Goal: Information Seeking & Learning: Check status

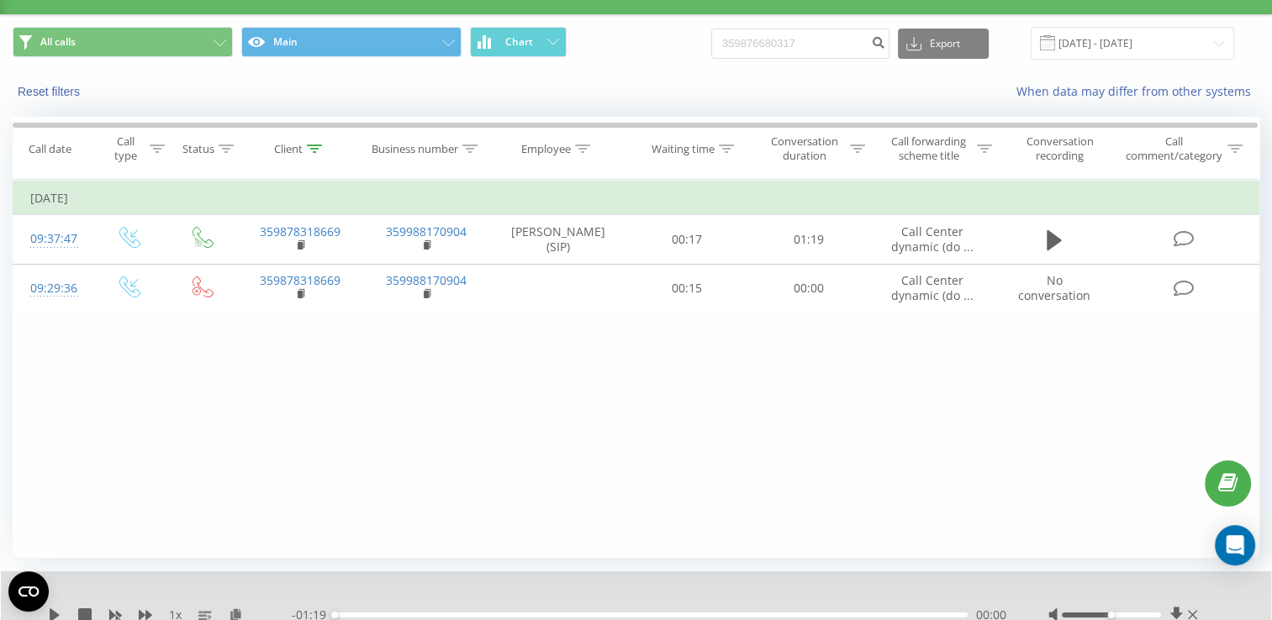
scroll to position [36, 0]
click at [315, 150] on icon at bounding box center [314, 149] width 15 height 8
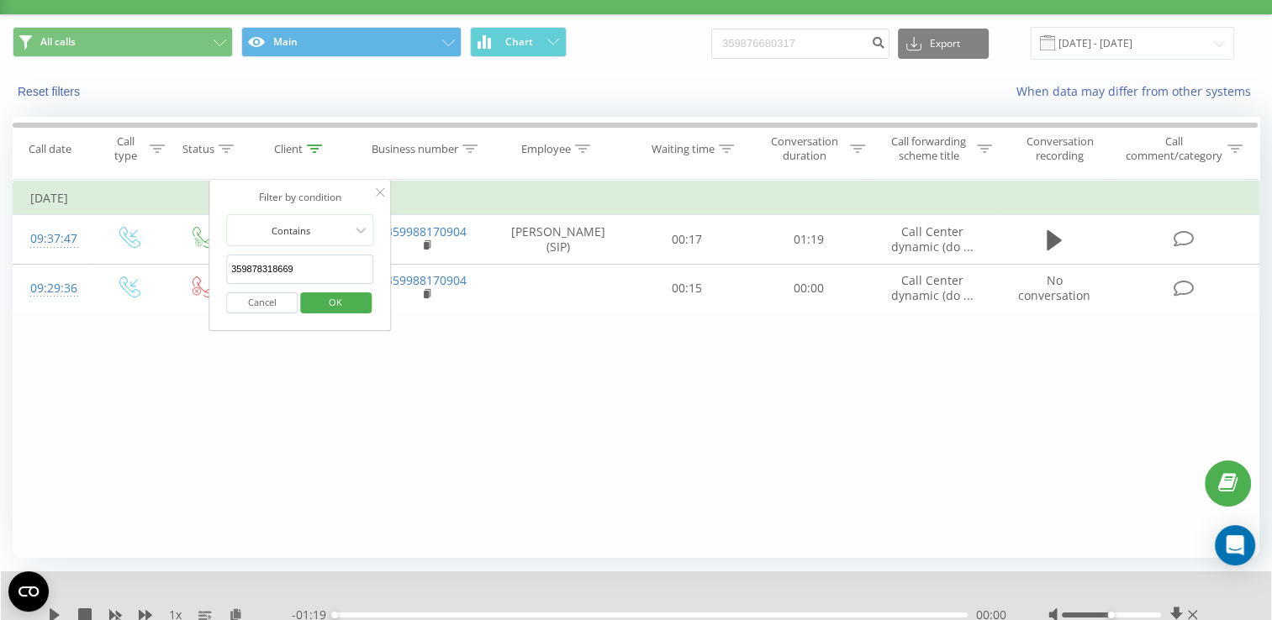
drag, startPoint x: 306, startPoint y: 266, endPoint x: 212, endPoint y: 270, distance: 94.2
click at [212, 270] on div "Filter by condition Contains 359878318669 Cancel OK" at bounding box center [299, 255] width 183 height 151
click at [351, 293] on span "OK" at bounding box center [335, 302] width 47 height 26
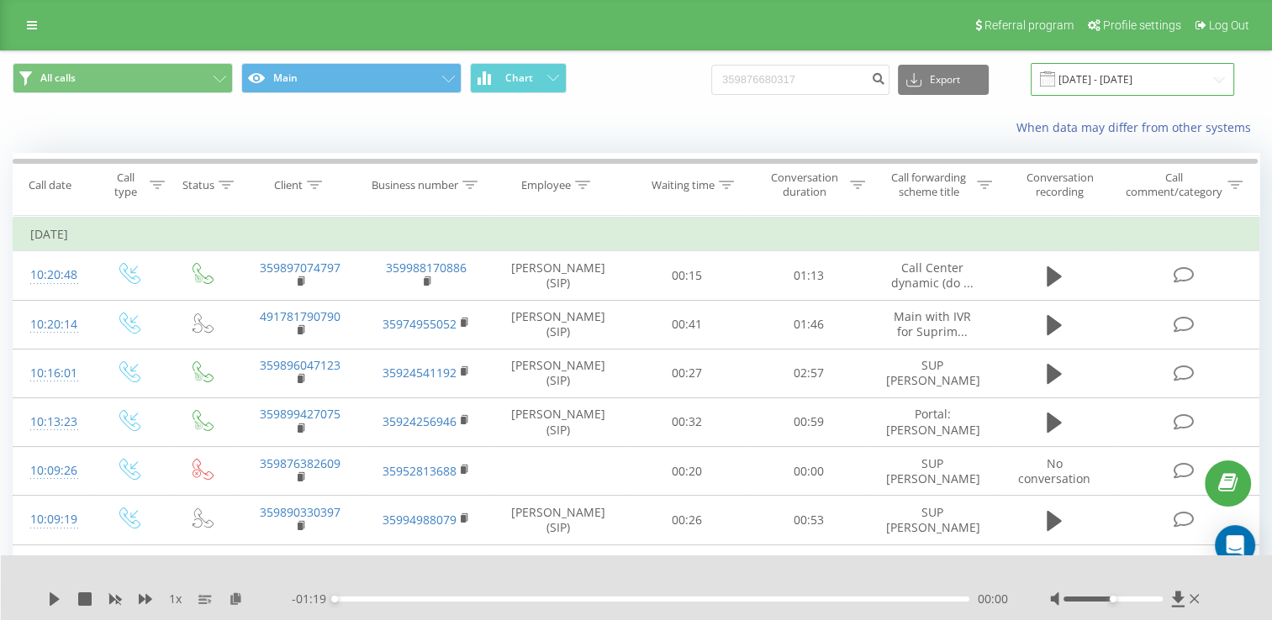
click at [1217, 82] on input "[DATE] - [DATE]" at bounding box center [1132, 79] width 203 height 33
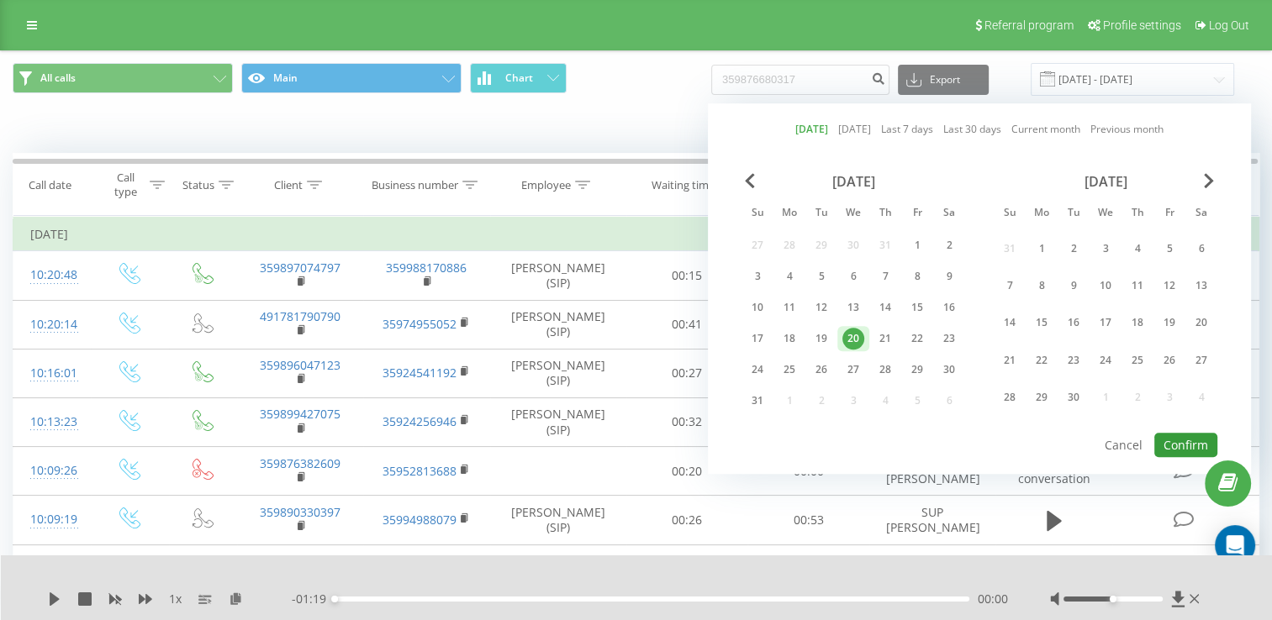
click at [1176, 434] on button "Confirm" at bounding box center [1185, 445] width 63 height 24
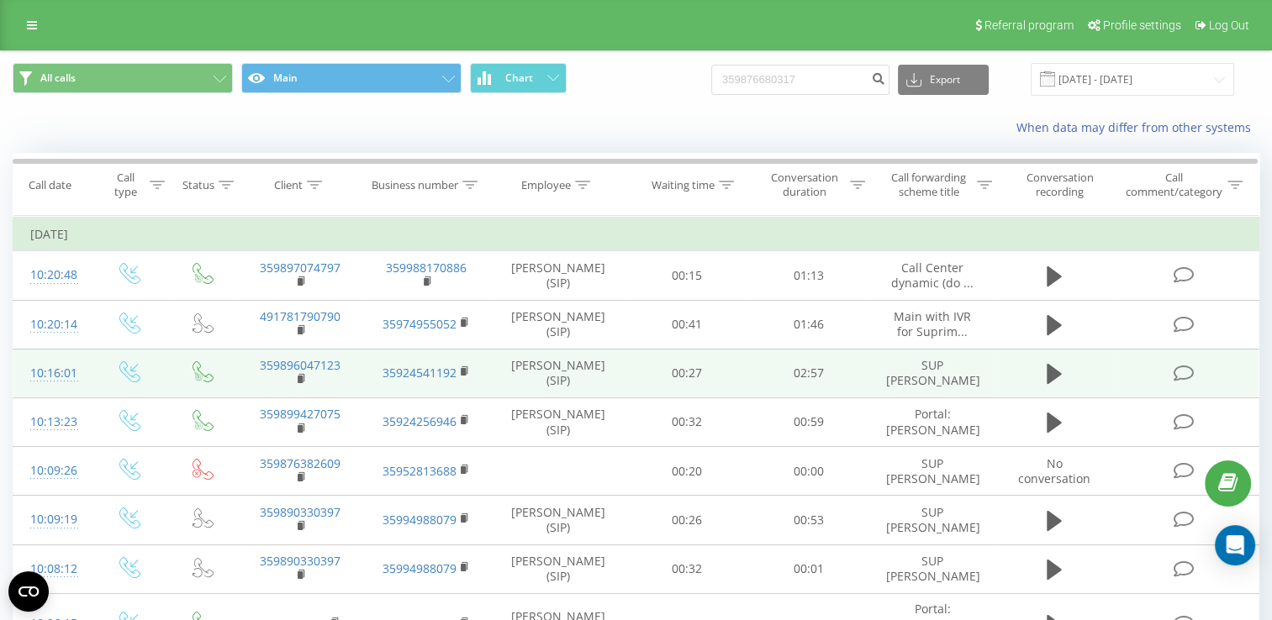
scroll to position [84, 0]
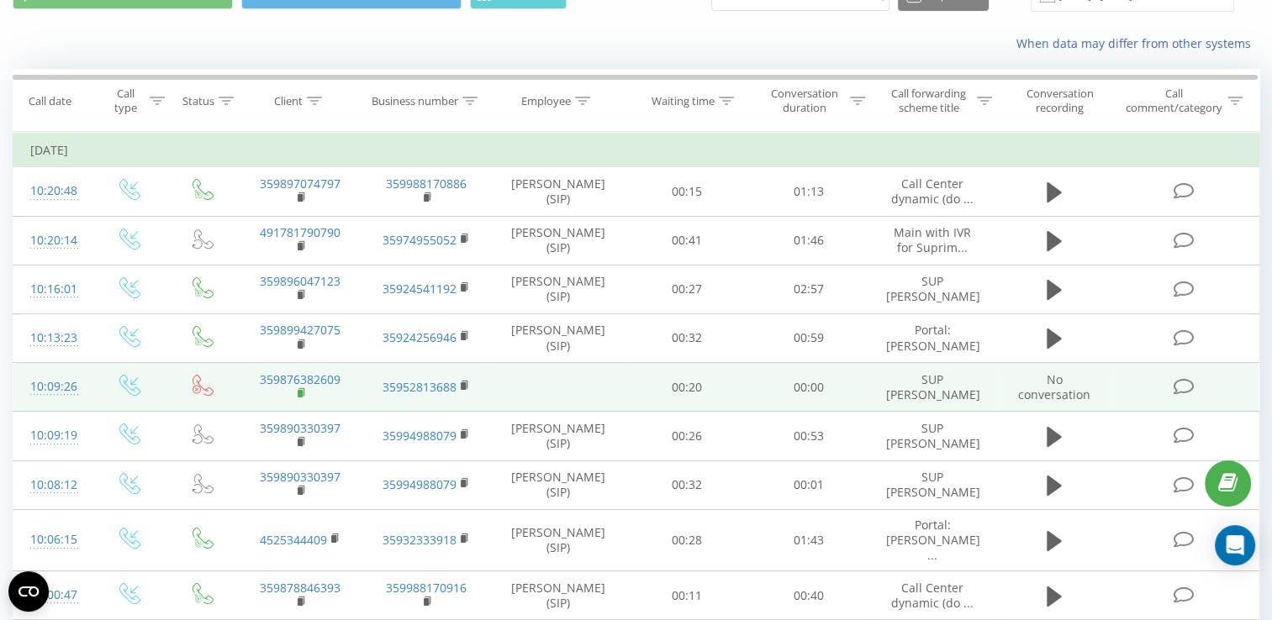
click at [301, 393] on rect at bounding box center [300, 394] width 5 height 8
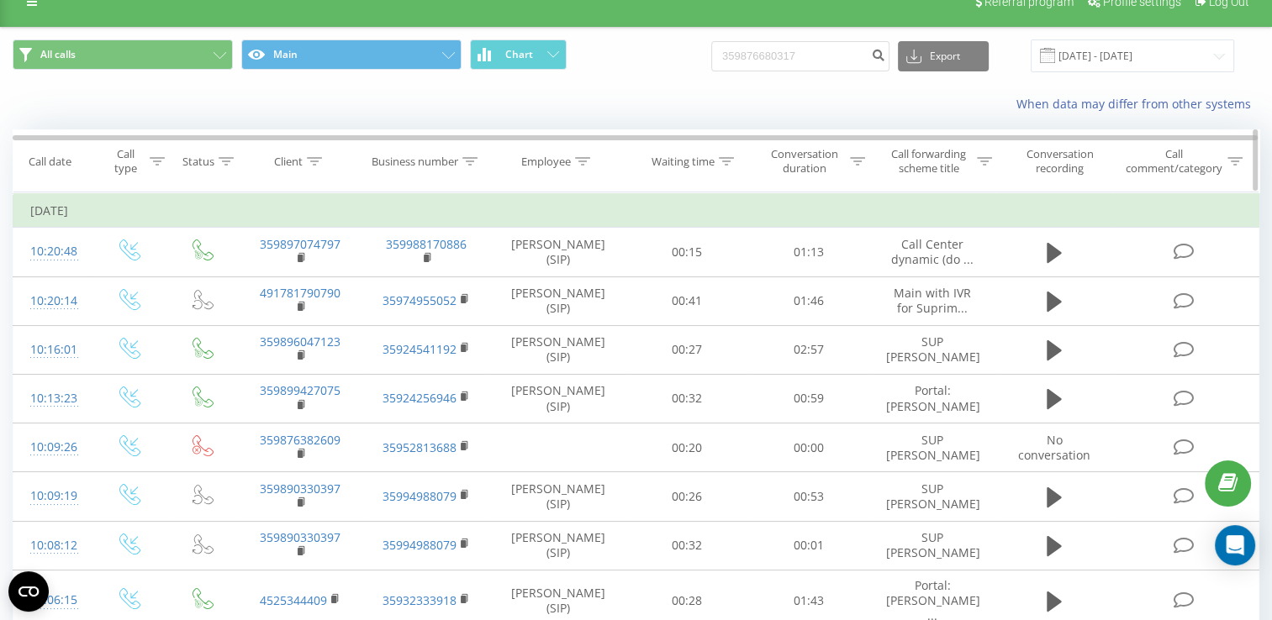
scroll to position [0, 0]
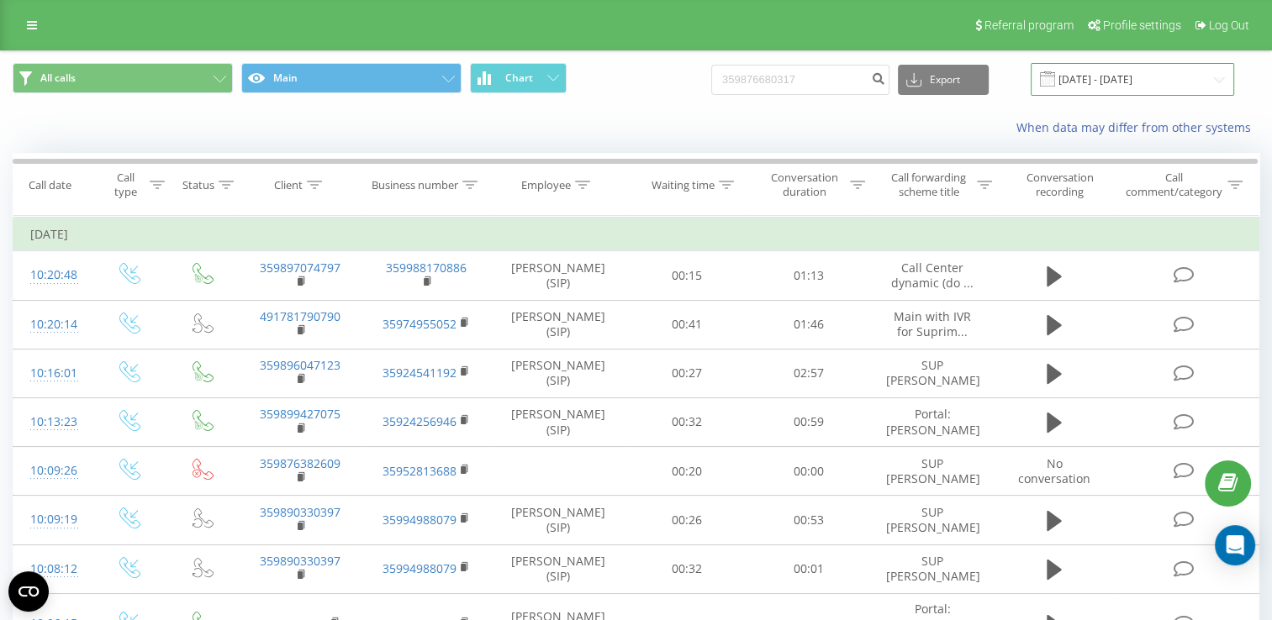
click at [1216, 82] on input "[DATE] - [DATE]" at bounding box center [1132, 79] width 203 height 33
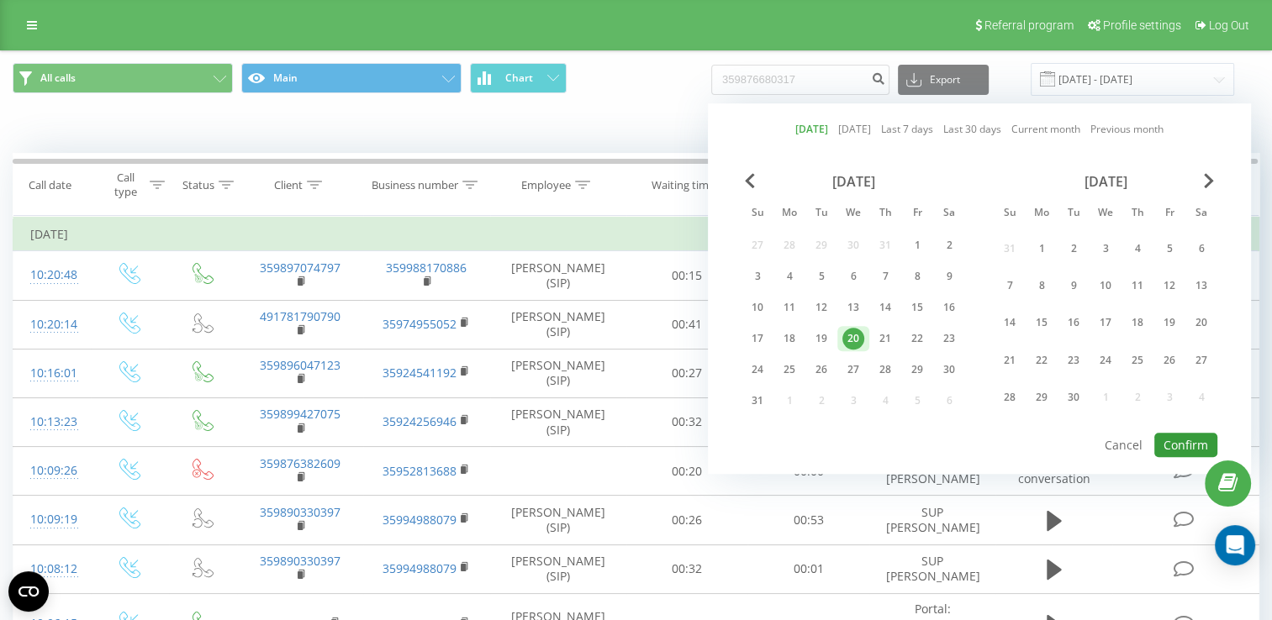
click at [1182, 446] on button "Confirm" at bounding box center [1185, 445] width 63 height 24
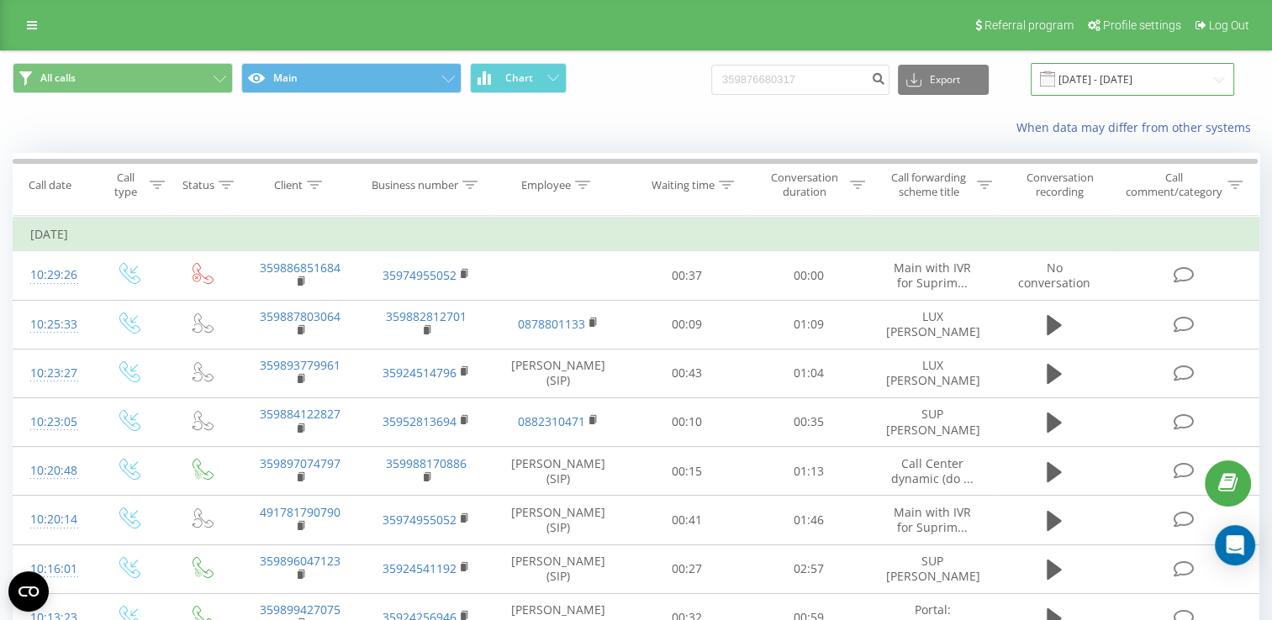
click at [1221, 76] on input "[DATE] - [DATE]" at bounding box center [1132, 79] width 203 height 33
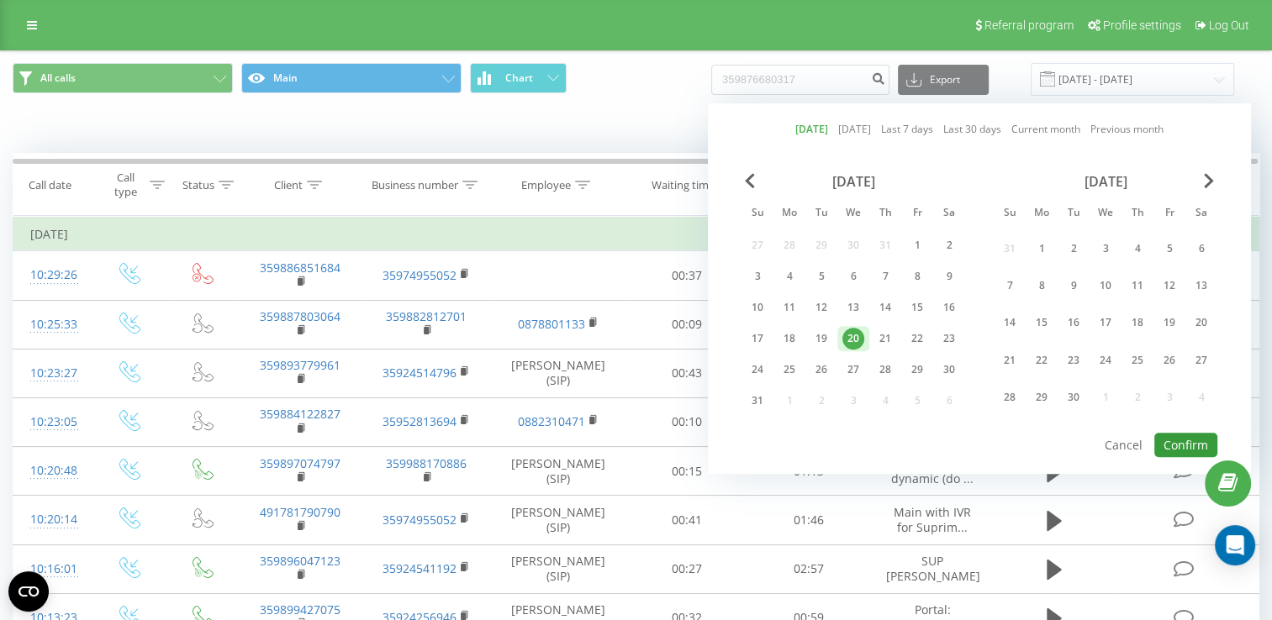
click at [1187, 445] on button "Confirm" at bounding box center [1185, 445] width 63 height 24
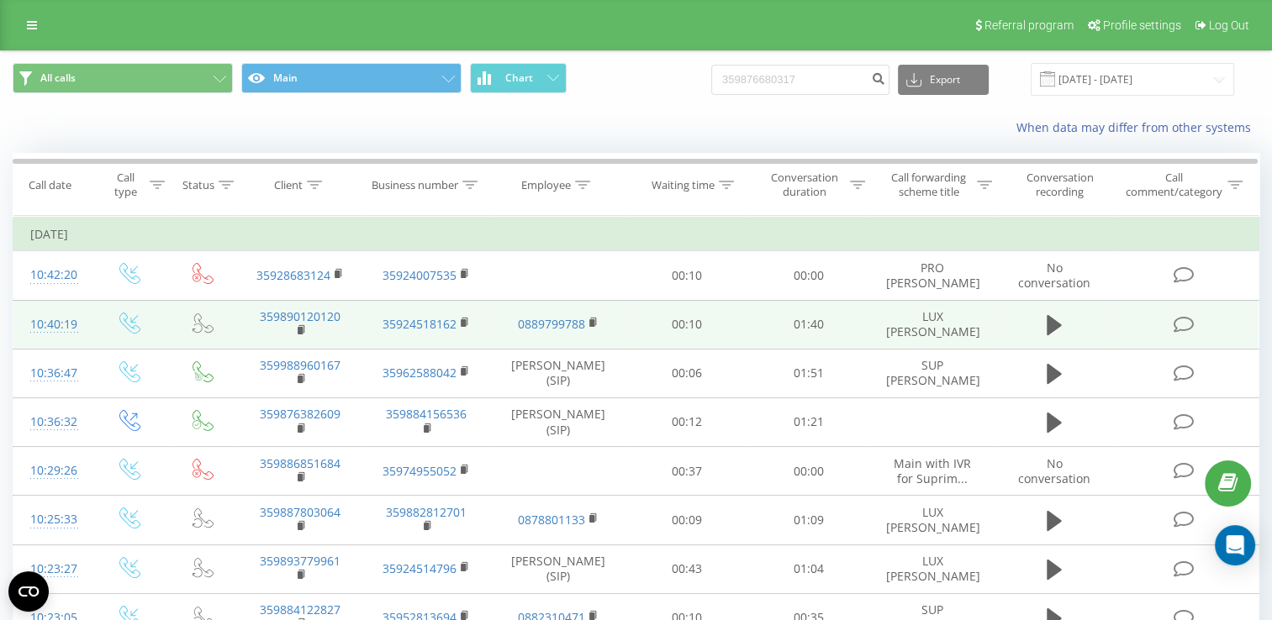
scroll to position [84, 0]
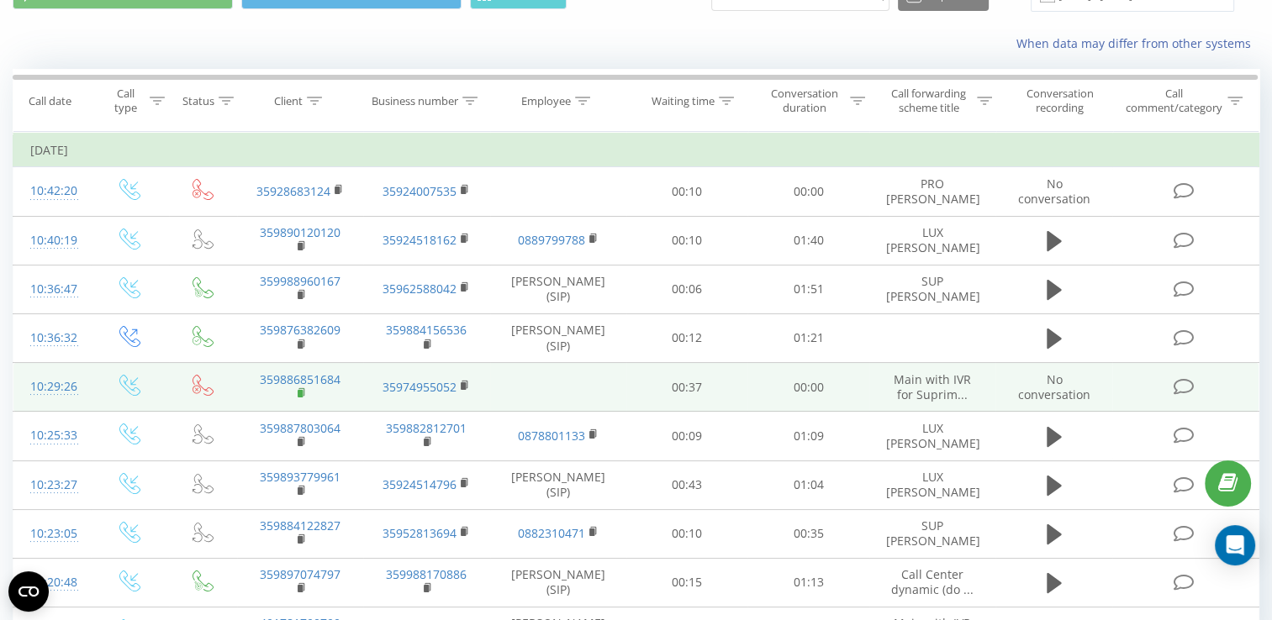
click at [302, 392] on rect at bounding box center [300, 394] width 5 height 8
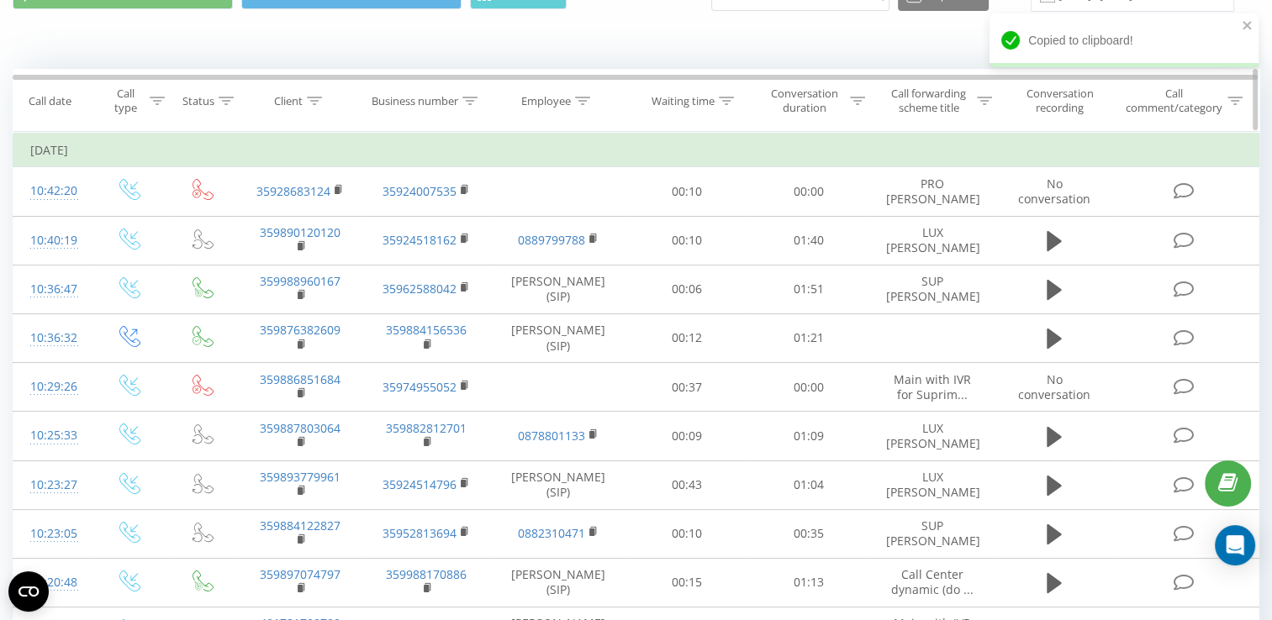
click at [314, 94] on div at bounding box center [314, 101] width 15 height 14
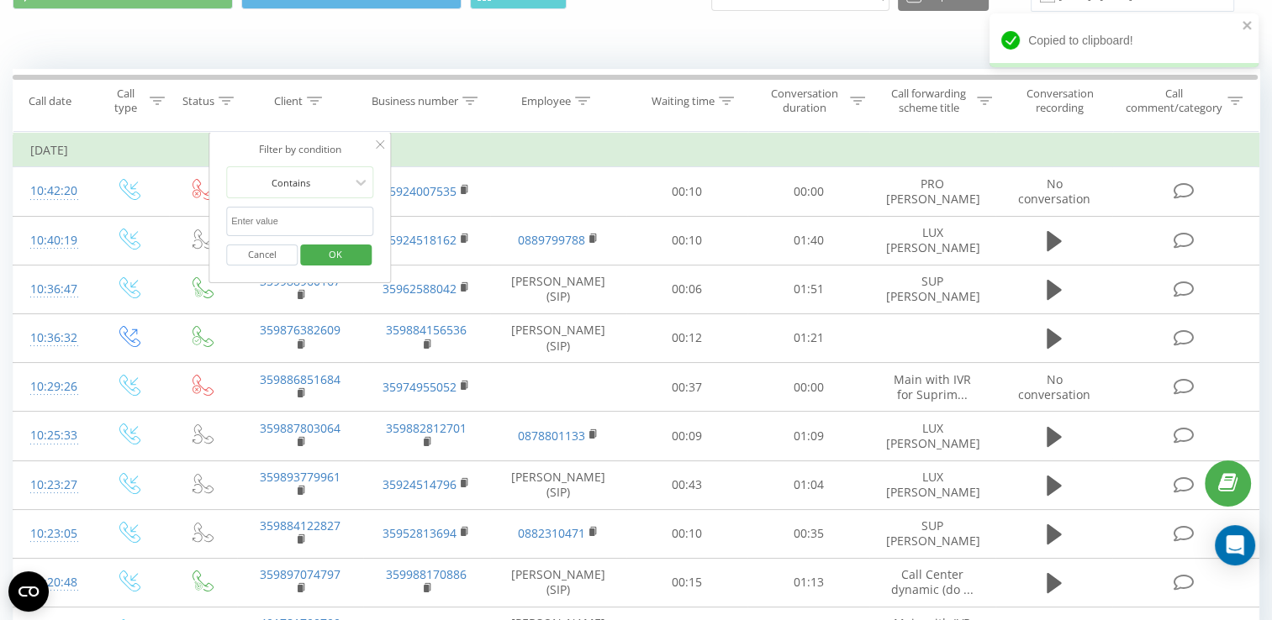
paste input "359886851684"
type input "359886851684"
click at [336, 254] on span "OK" at bounding box center [335, 254] width 47 height 26
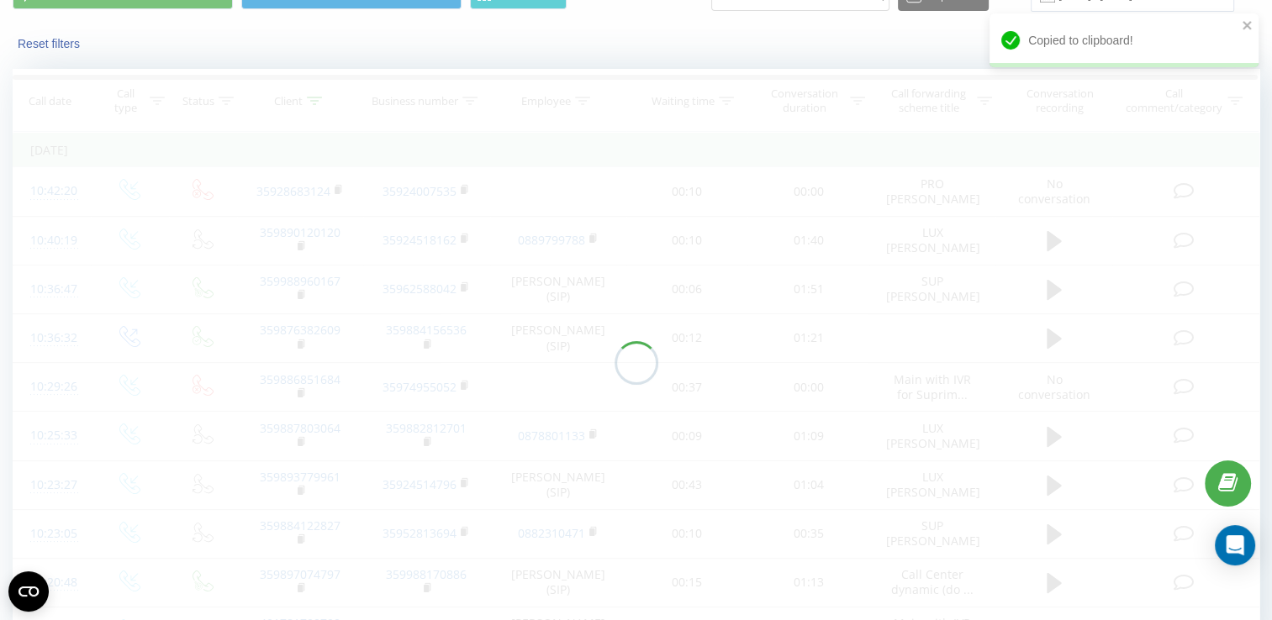
scroll to position [36, 0]
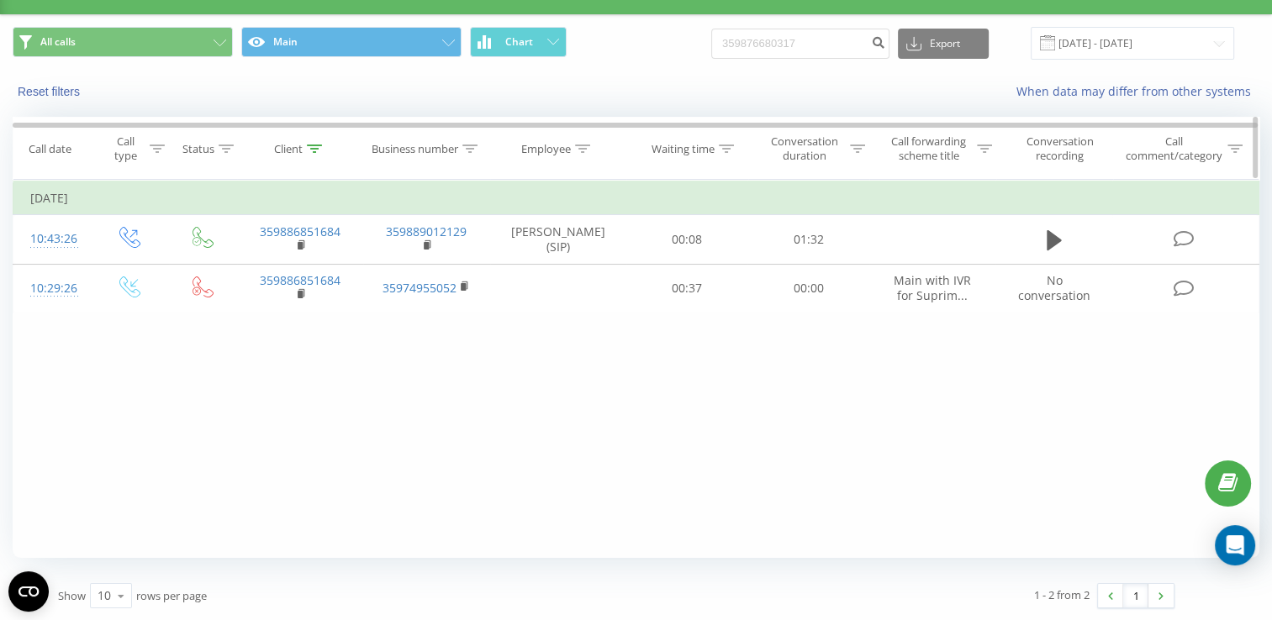
click at [303, 146] on div "Client" at bounding box center [298, 149] width 48 height 14
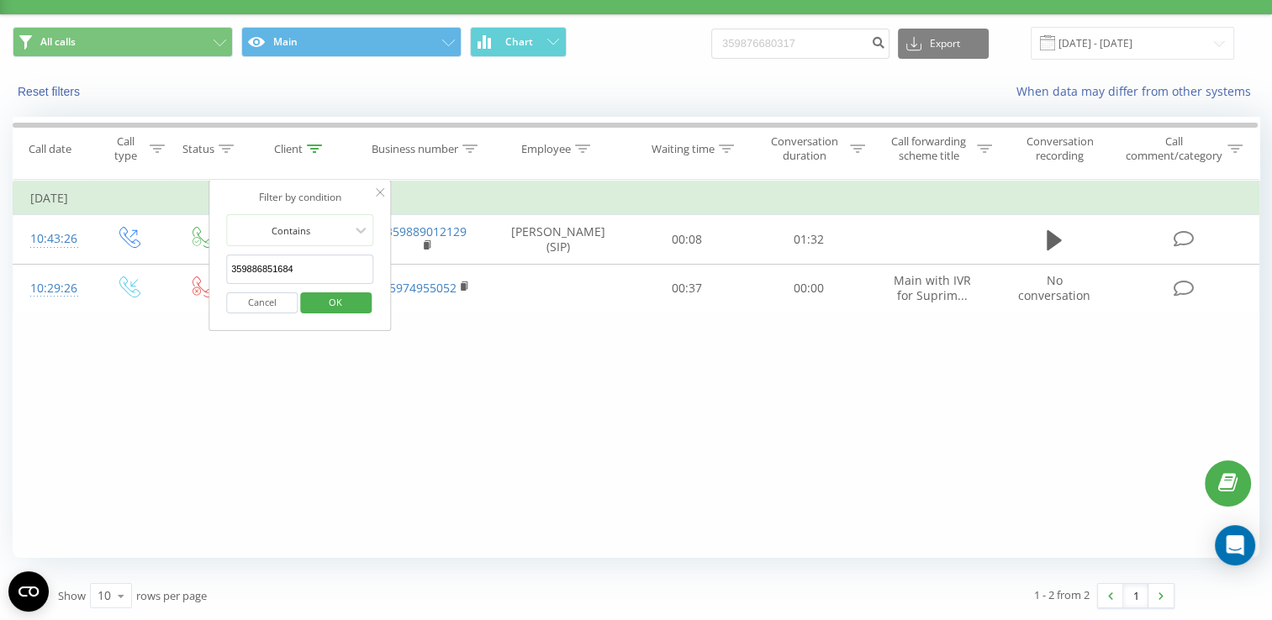
drag, startPoint x: 317, startPoint y: 263, endPoint x: 228, endPoint y: 271, distance: 89.4
click at [228, 271] on input "359886851684" at bounding box center [300, 269] width 148 height 29
click at [328, 294] on span "OK" at bounding box center [335, 302] width 47 height 26
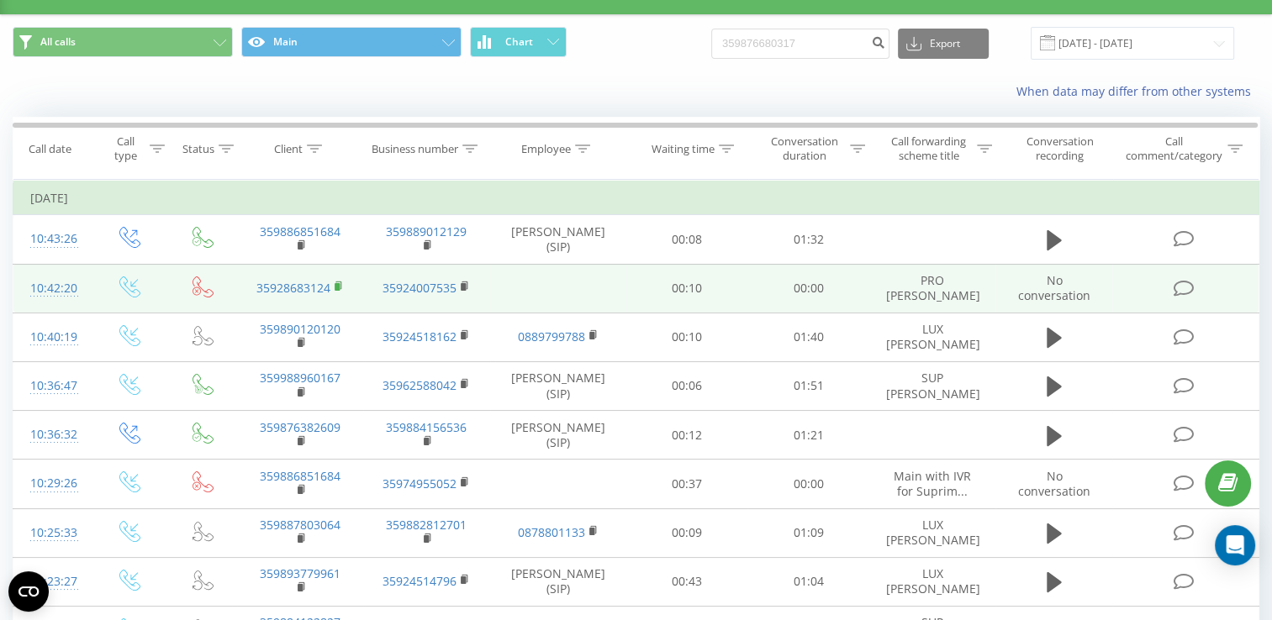
click at [335, 287] on icon at bounding box center [339, 287] width 9 height 12
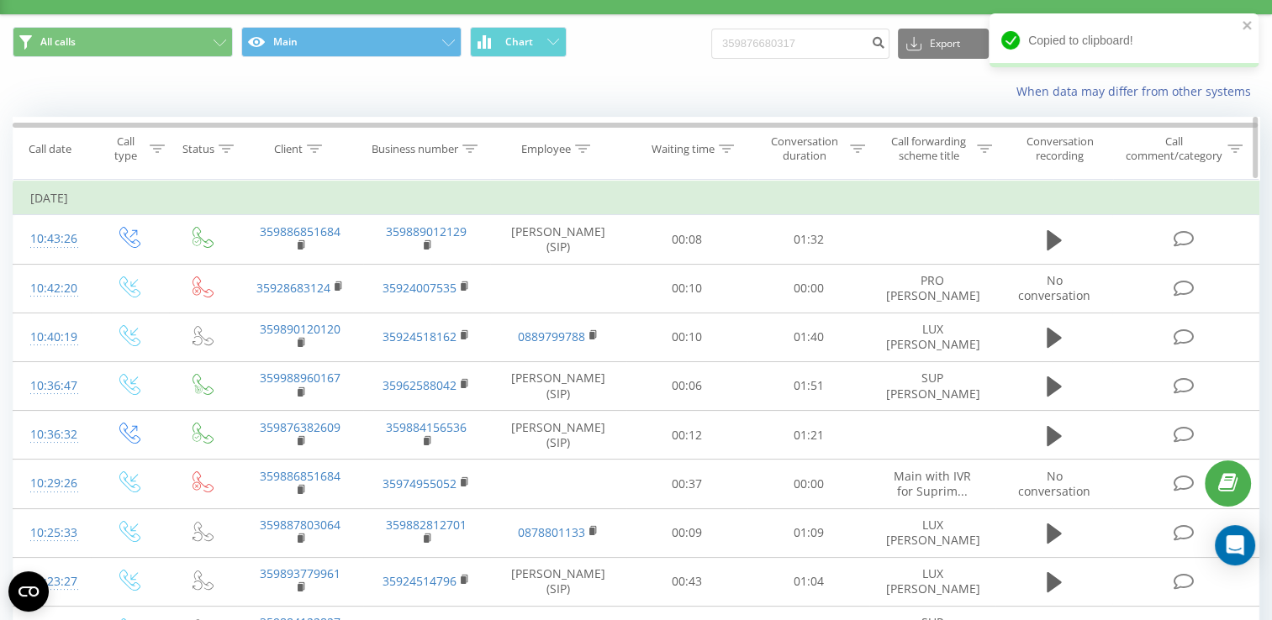
click at [312, 149] on icon at bounding box center [314, 149] width 15 height 8
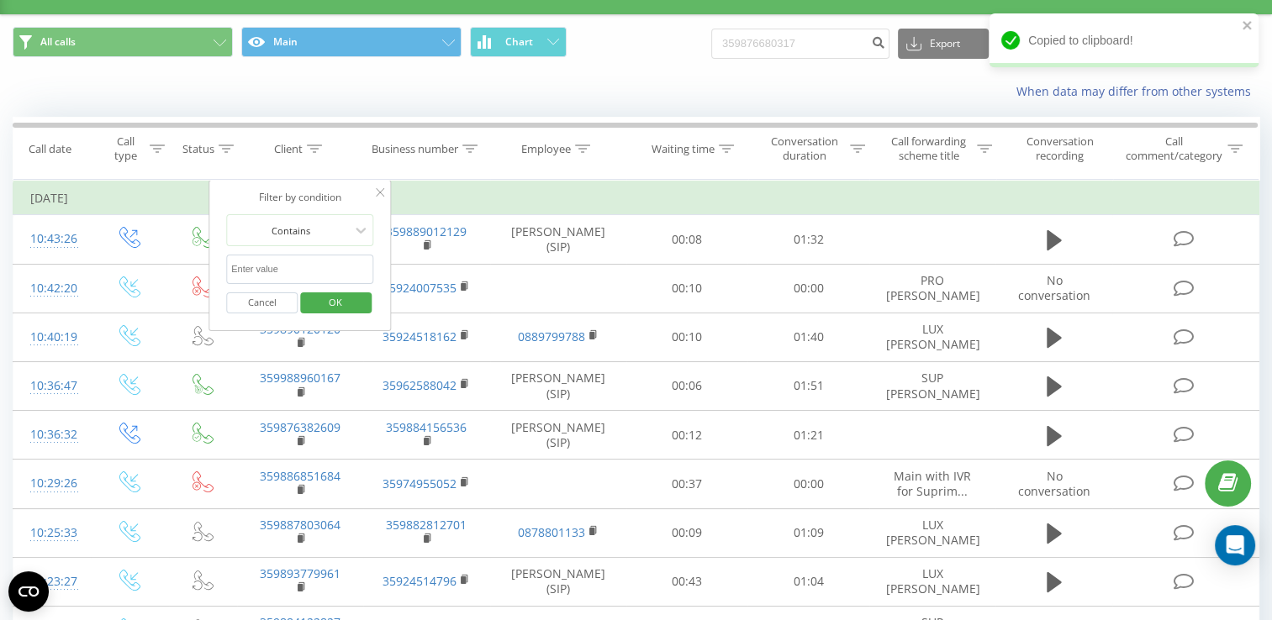
paste input "35928683124"
type input "35928683124"
click at [345, 303] on span "OK" at bounding box center [335, 302] width 47 height 26
